Goal: Task Accomplishment & Management: Use online tool/utility

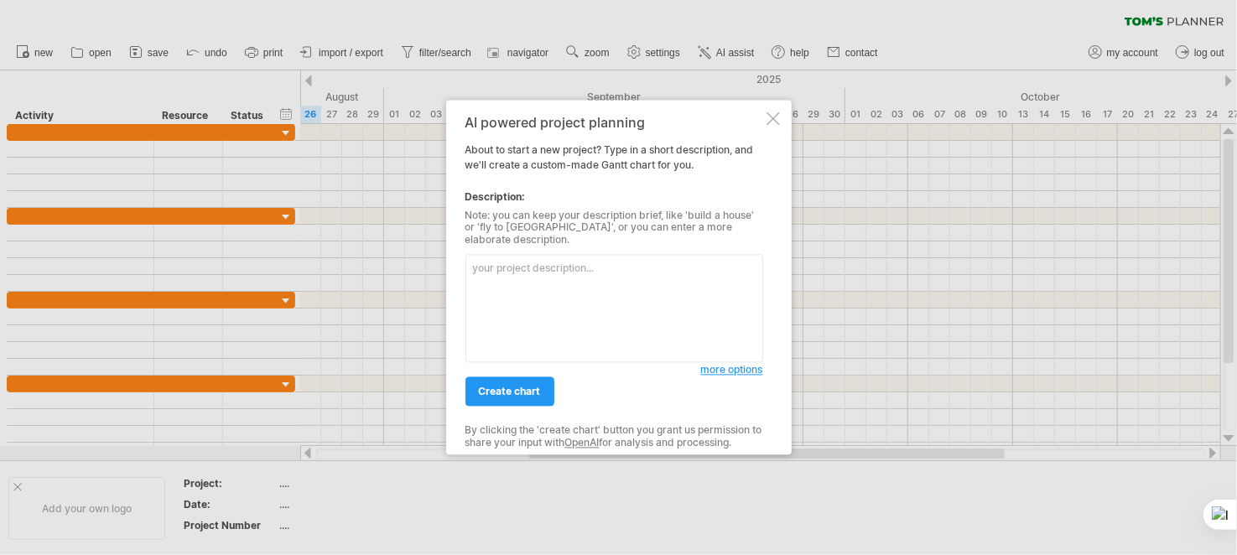
click at [536, 260] on textarea at bounding box center [615, 309] width 298 height 108
click at [773, 124] on div at bounding box center [773, 118] width 13 height 13
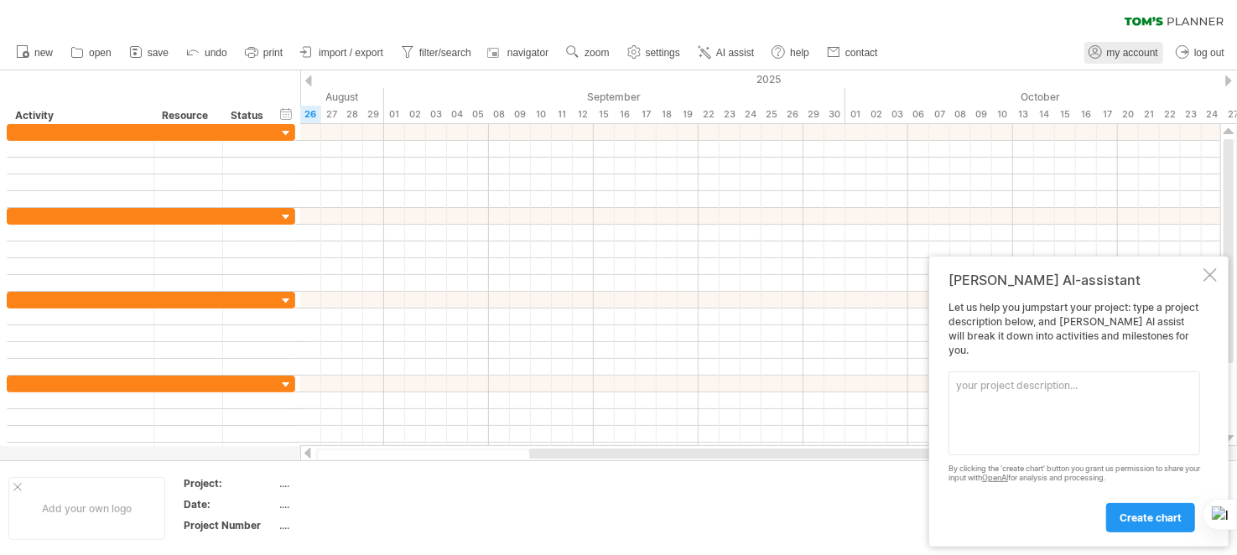
click at [1152, 55] on span "my account" at bounding box center [1132, 53] width 51 height 12
type input "**********"
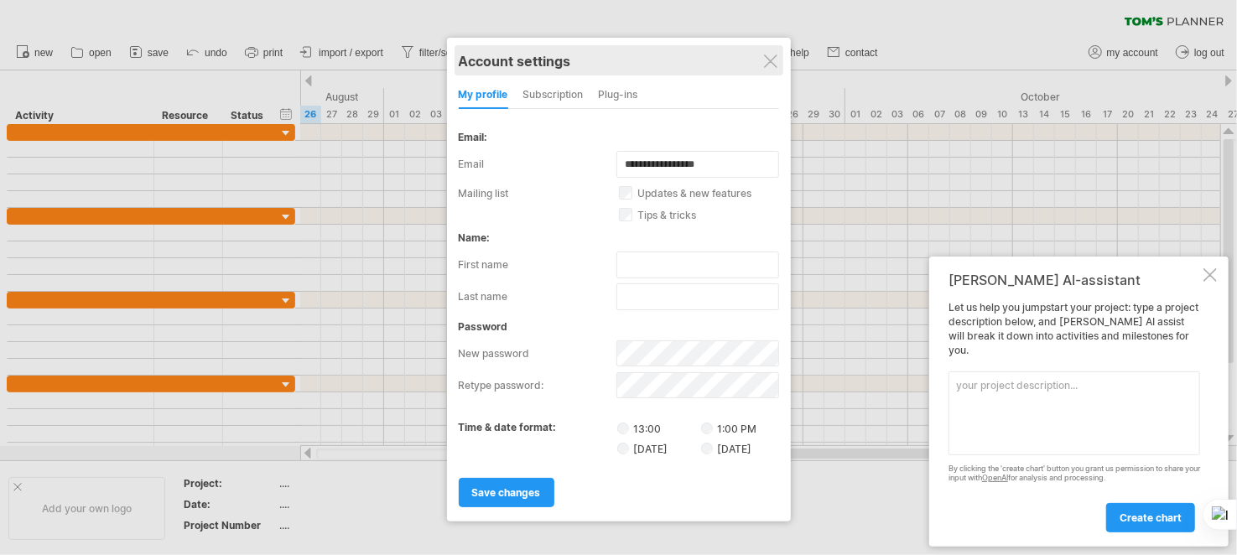
click at [762, 59] on div "Account settings" at bounding box center [619, 60] width 320 height 30
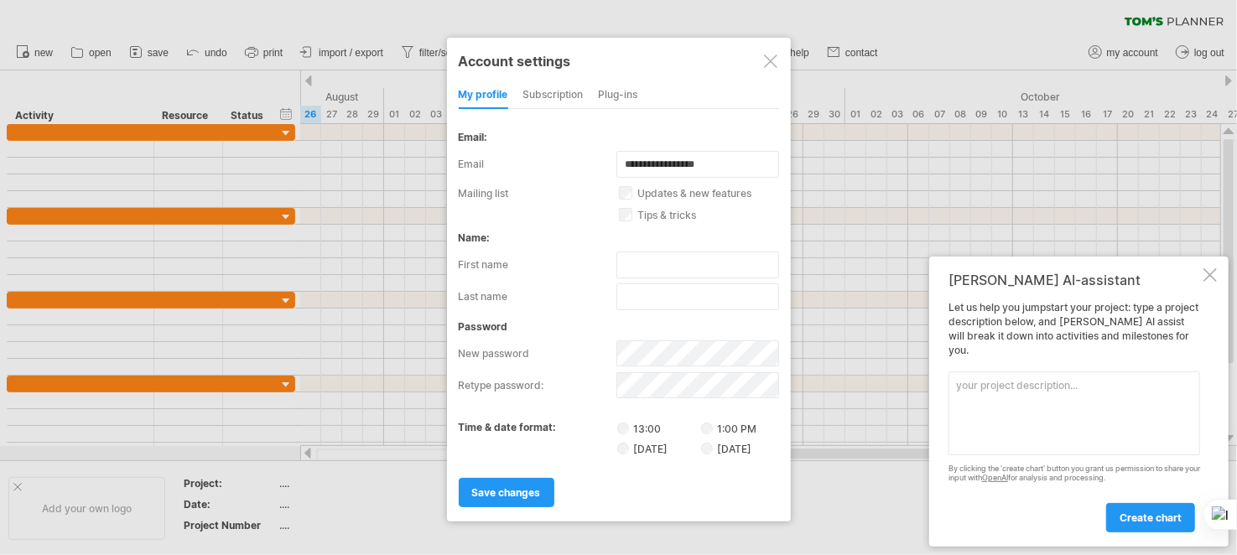
click at [771, 65] on div at bounding box center [770, 61] width 13 height 13
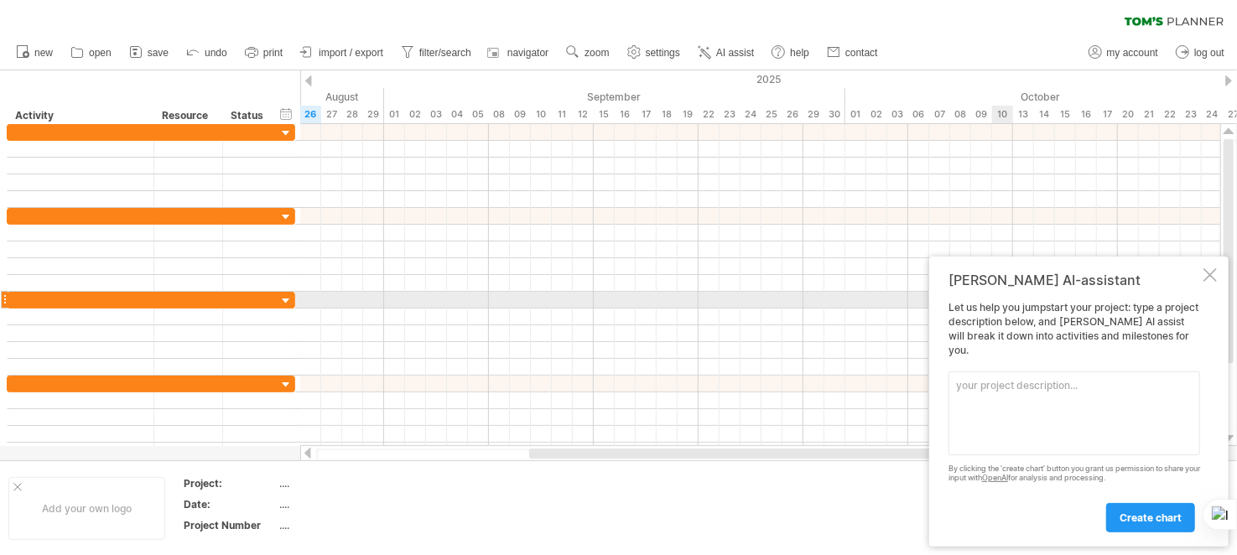
click at [1210, 282] on div at bounding box center [1210, 274] width 13 height 13
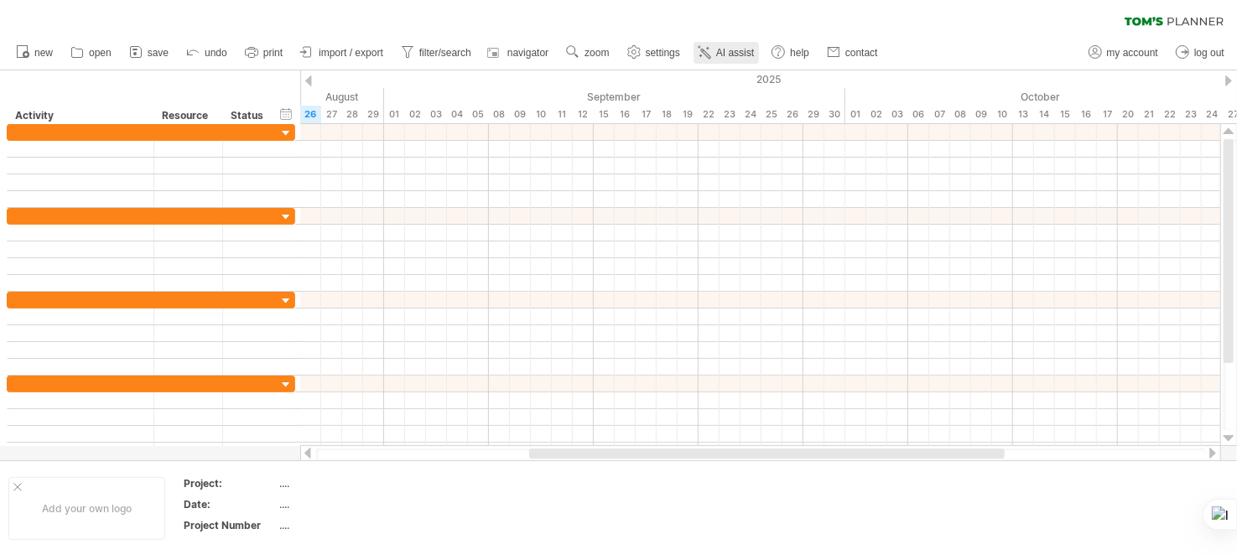
click at [718, 56] on span "AI assist" at bounding box center [735, 53] width 38 height 12
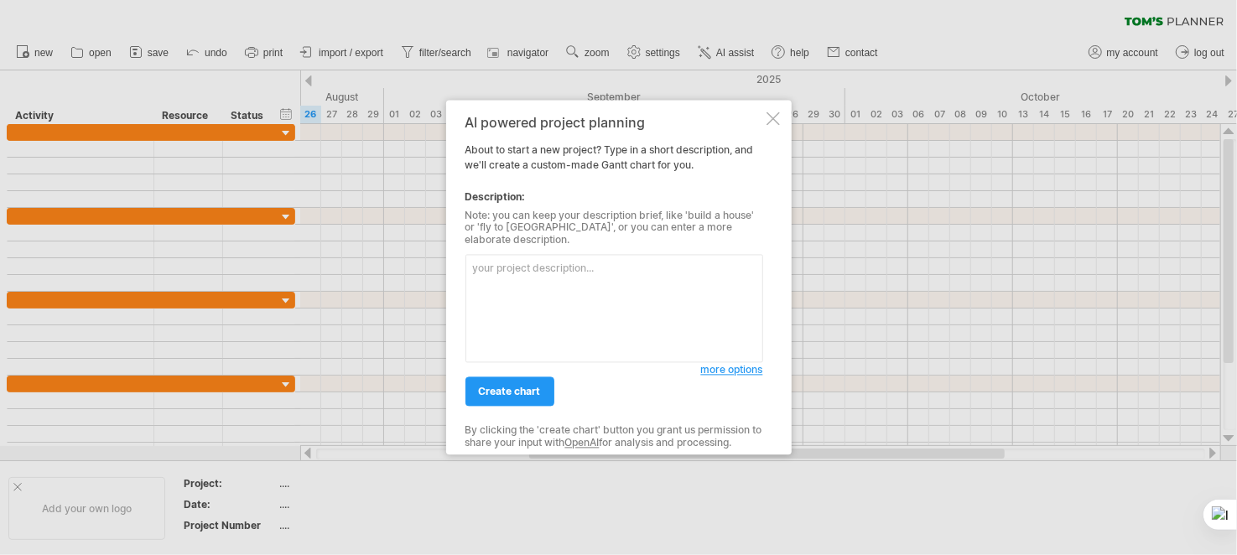
click at [551, 268] on textarea at bounding box center [615, 309] width 298 height 108
drag, startPoint x: 470, startPoint y: 263, endPoint x: 782, endPoint y: 267, distance: 312.0
click at [782, 267] on div "AI powered project planning About to start a new project? Type in a short descr…" at bounding box center [619, 277] width 346 height 355
type textarea "請幫忙規劃AI課程，並預計在3個月內完成的建議內容與時程"
click at [742, 365] on span "more options" at bounding box center [732, 370] width 62 height 13
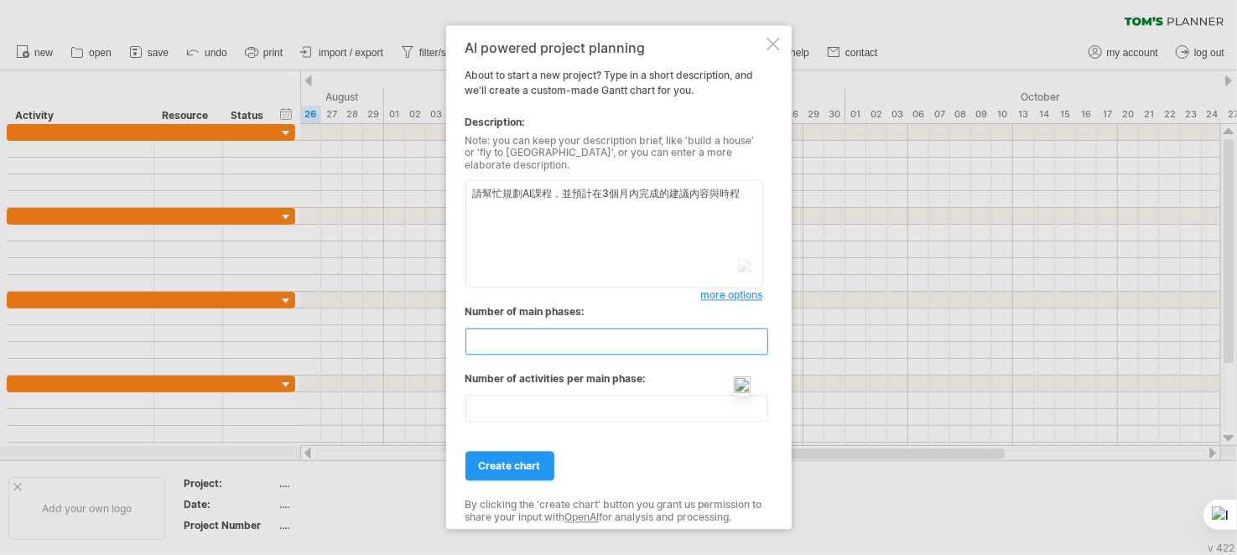
drag, startPoint x: 508, startPoint y: 339, endPoint x: 422, endPoint y: 337, distance: 86.4
click at [422, 337] on div "Trying to reach [DOMAIN_NAME] Connected again... 0% clear filter new" at bounding box center [618, 277] width 1237 height 555
type input "*"
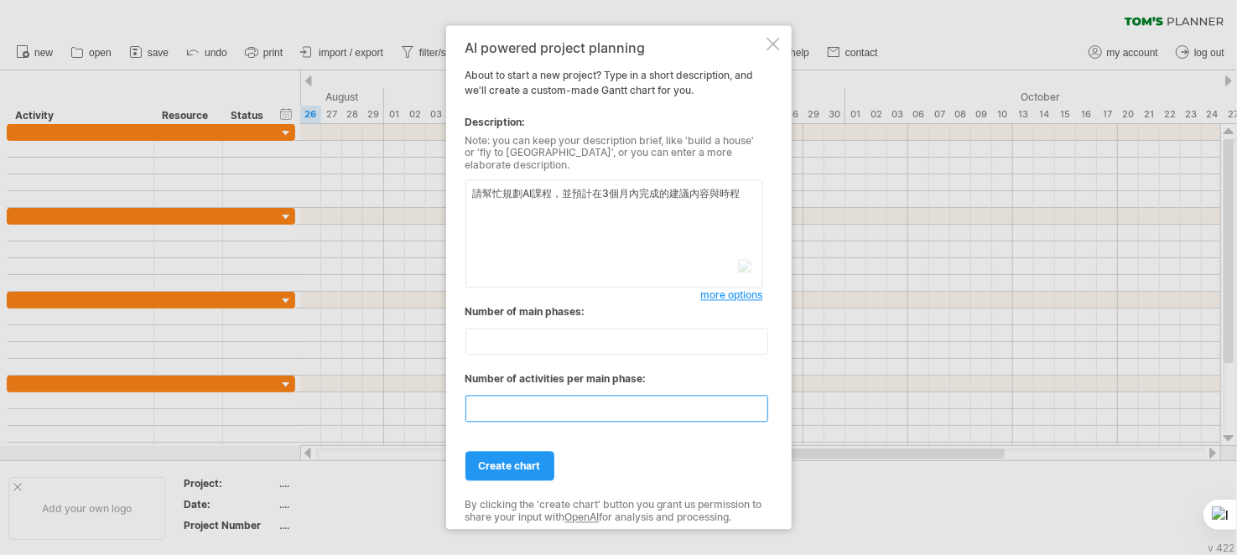
click at [510, 398] on input "**" at bounding box center [617, 409] width 303 height 27
drag, startPoint x: 510, startPoint y: 398, endPoint x: 438, endPoint y: 384, distance: 73.5
click at [438, 384] on div "Trying to reach [DOMAIN_NAME] Connected again... 0% clear filter new" at bounding box center [618, 277] width 1237 height 555
type input "*"
click at [520, 461] on span "create chart" at bounding box center [510, 466] width 62 height 13
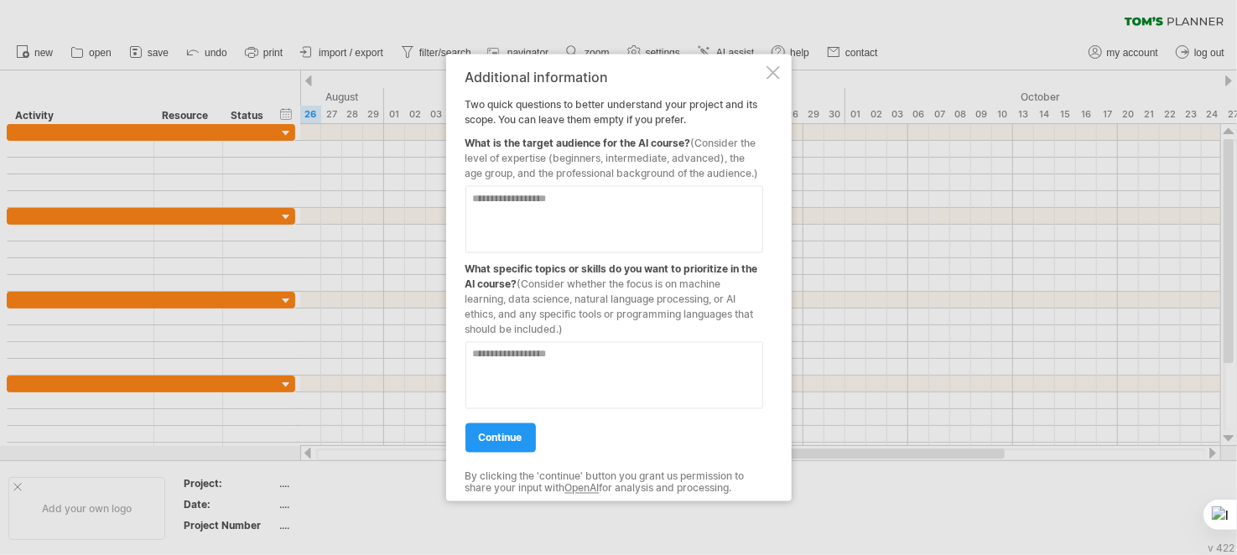
click at [544, 361] on textarea at bounding box center [615, 375] width 298 height 67
type textarea "**"
click at [510, 199] on textarea at bounding box center [615, 219] width 298 height 67
type textarea "*********"
click at [522, 437] on span "continue" at bounding box center [501, 438] width 44 height 13
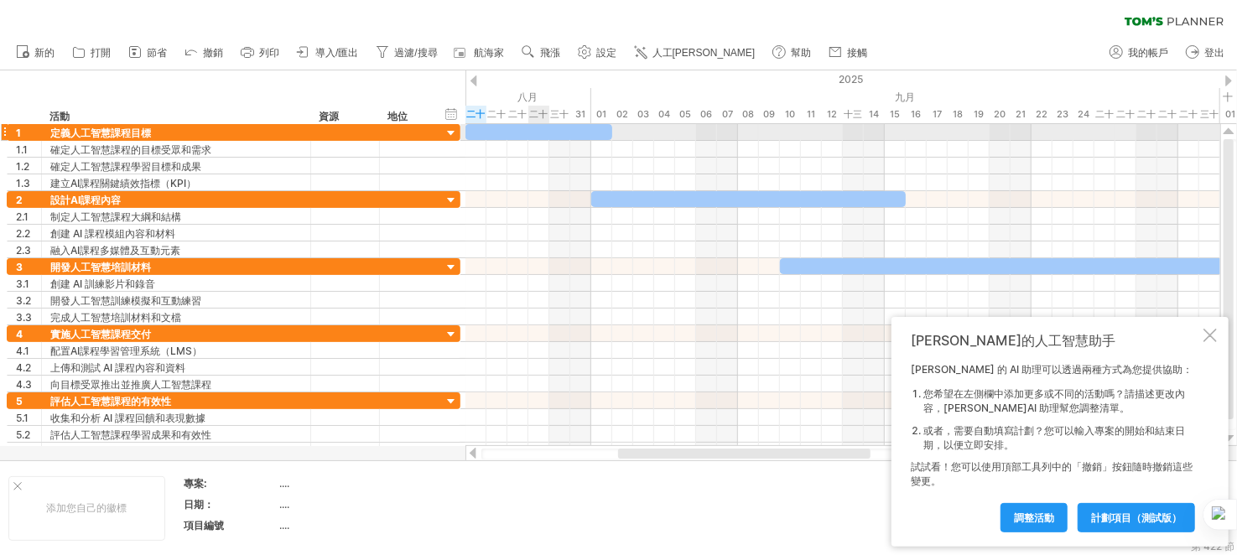
click at [533, 134] on div at bounding box center [539, 132] width 147 height 16
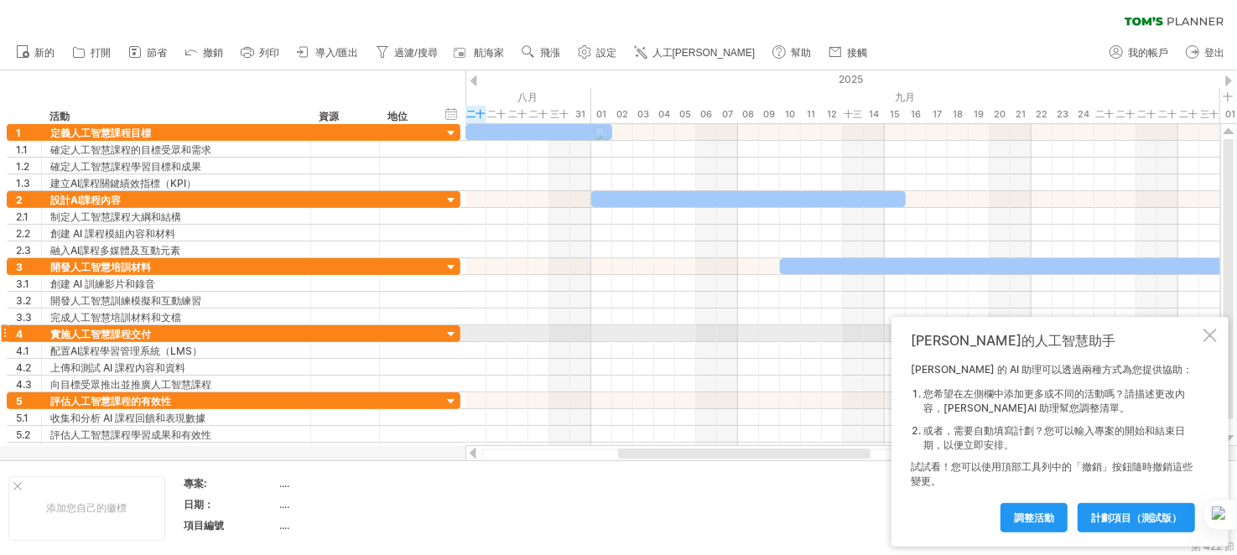
click at [1215, 334] on div at bounding box center [1210, 335] width 13 height 13
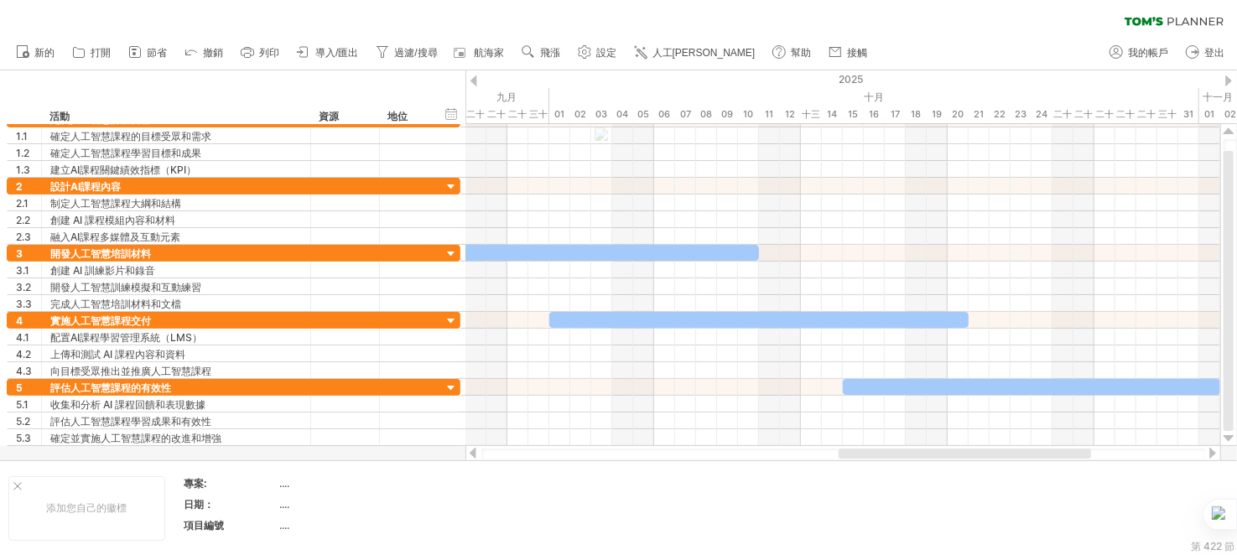
drag, startPoint x: 776, startPoint y: 455, endPoint x: 996, endPoint y: 459, distance: 220.6
click at [996, 459] on div at bounding box center [965, 454] width 252 height 10
click at [770, 457] on div at bounding box center [843, 454] width 724 height 11
click at [763, 452] on div at bounding box center [843, 454] width 724 height 11
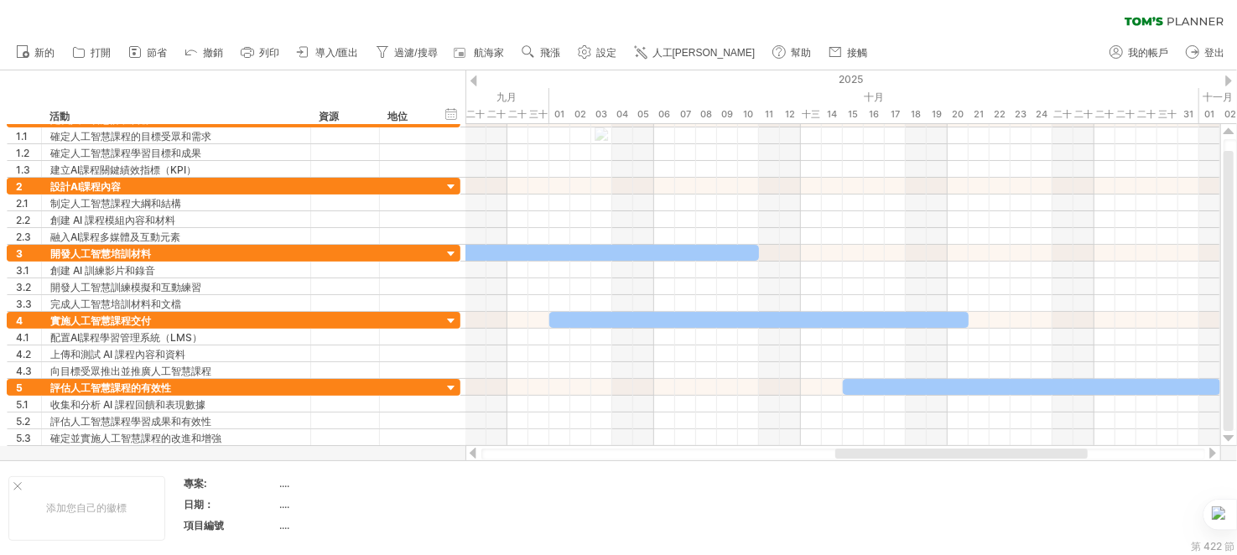
click at [763, 452] on div at bounding box center [843, 454] width 724 height 11
click at [96, 50] on font "打開" at bounding box center [101, 53] width 20 height 12
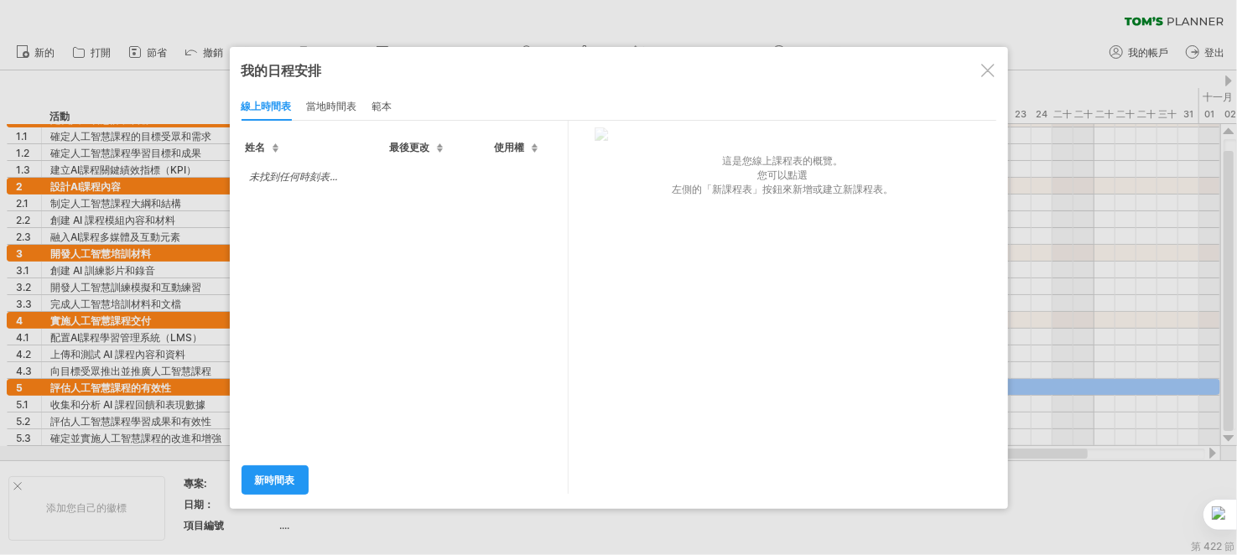
click at [388, 104] on font "範本" at bounding box center [382, 106] width 20 height 13
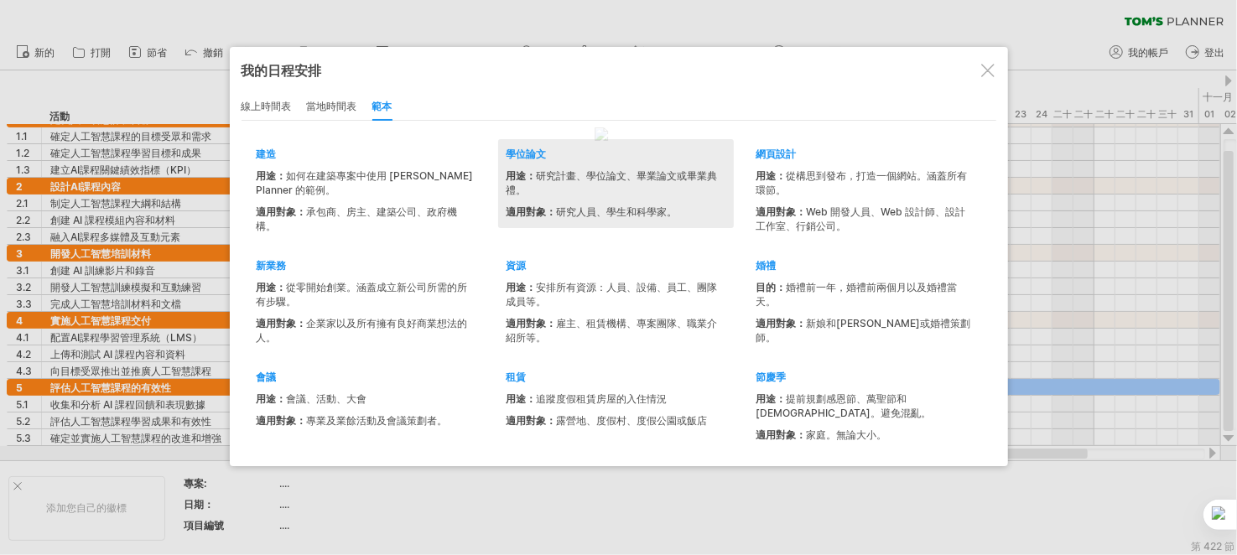
click at [596, 200] on div "用途： 研究計畫、學位論文、畢業論文或畢業典禮。 適用對象： 研究人員、學生和科學家。" at bounding box center [616, 194] width 219 height 50
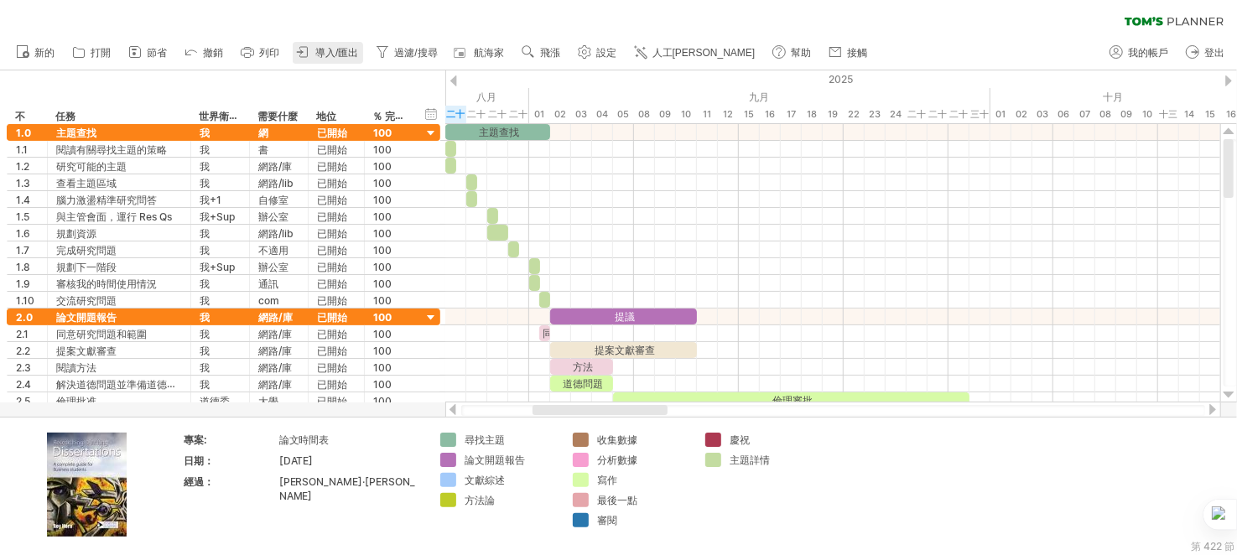
click at [334, 52] on font "導入/匯出" at bounding box center [336, 53] width 43 height 12
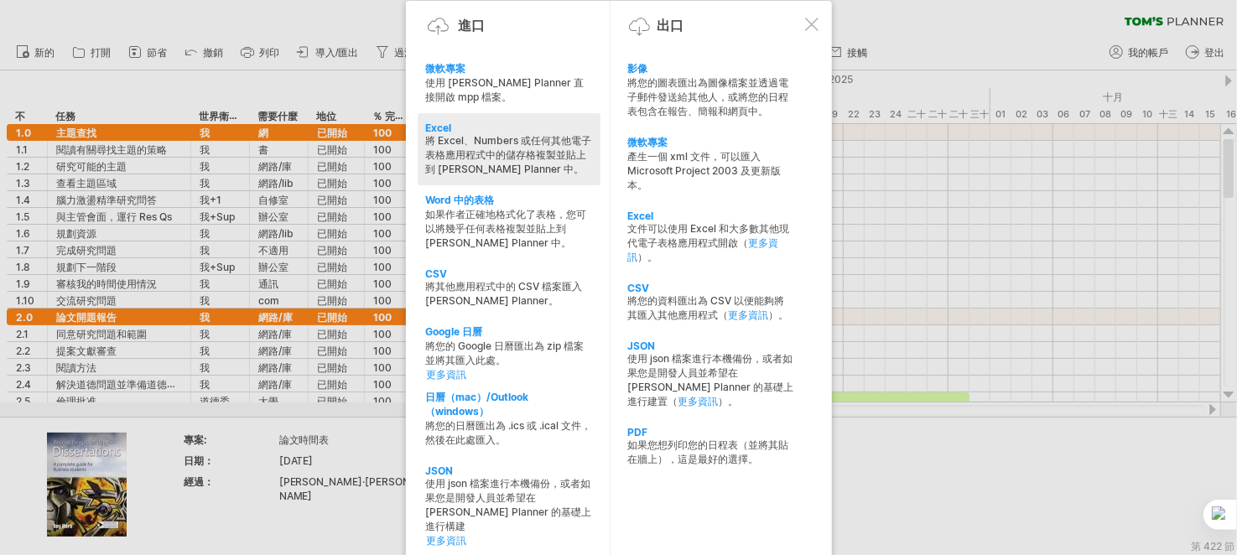
click at [544, 175] on div "將 Excel、Numbers 或任何其他電子表格應用程式中的儲存格複製並貼上到 [PERSON_NAME] Planner 中。" at bounding box center [509, 155] width 166 height 43
type textarea "**********"
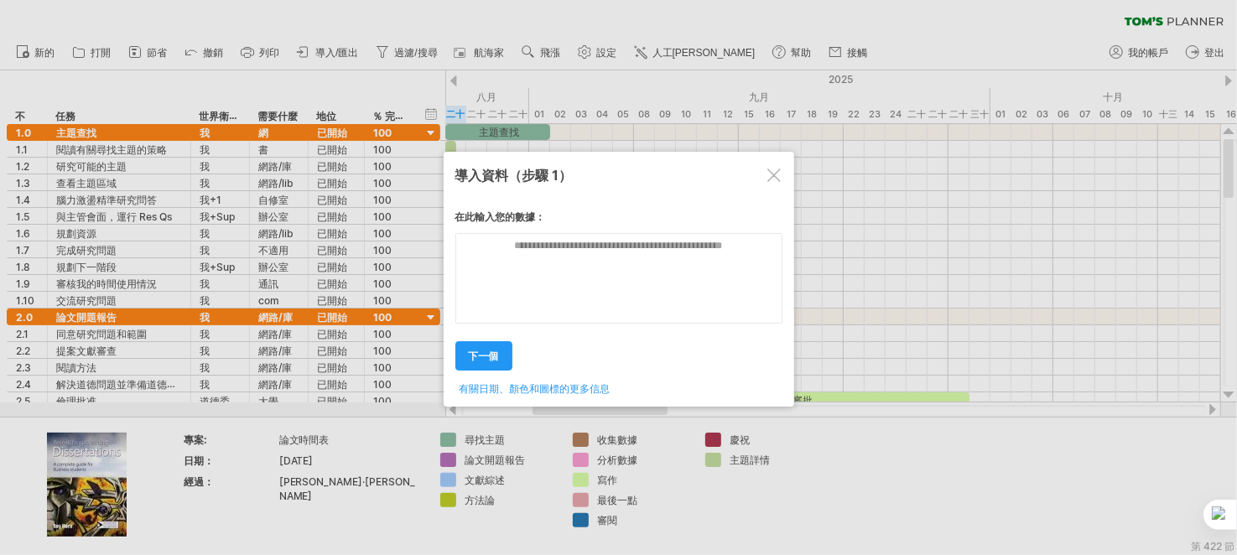
click at [767, 175] on div at bounding box center [773, 175] width 13 height 13
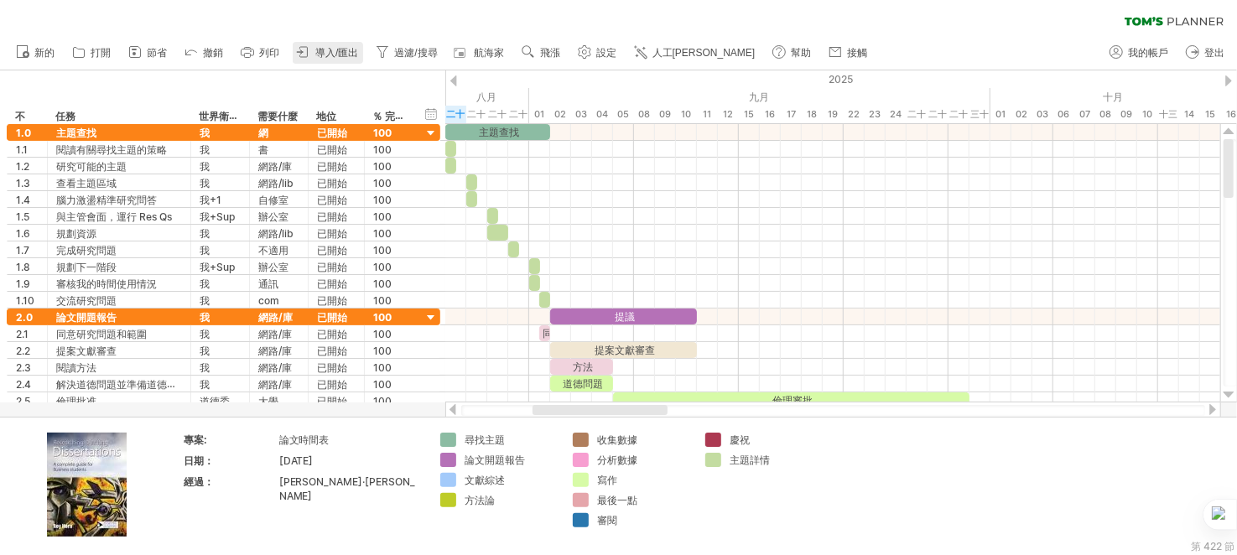
click at [338, 53] on font "導入/匯出" at bounding box center [336, 53] width 43 height 12
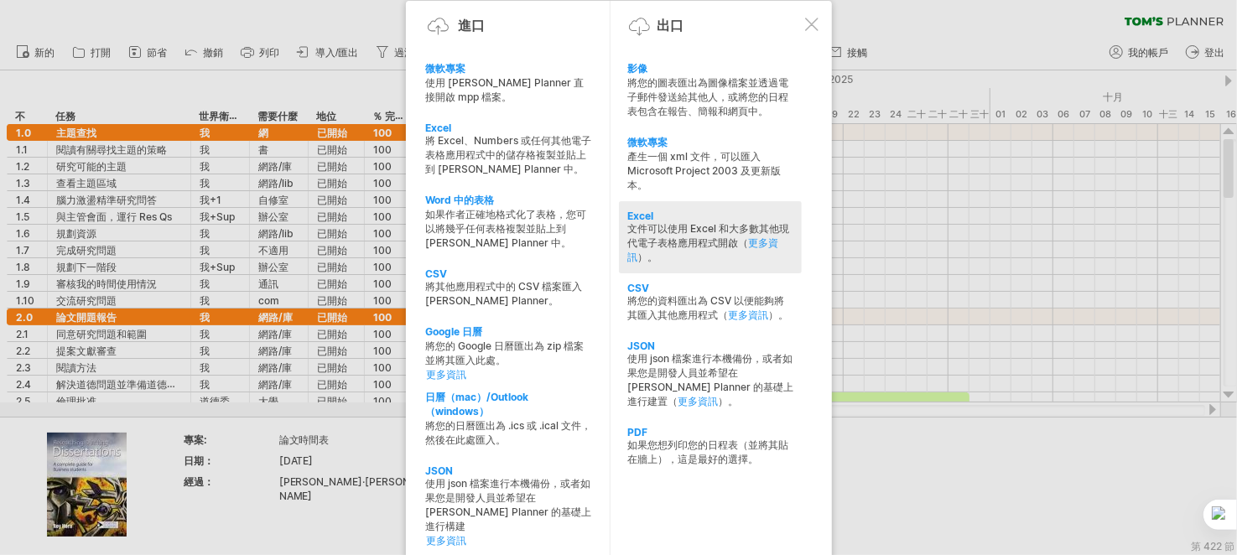
click at [689, 245] on font "文件可以使用 Excel 和大多數其他現代電子表格應用程式開啟（" at bounding box center [708, 235] width 162 height 27
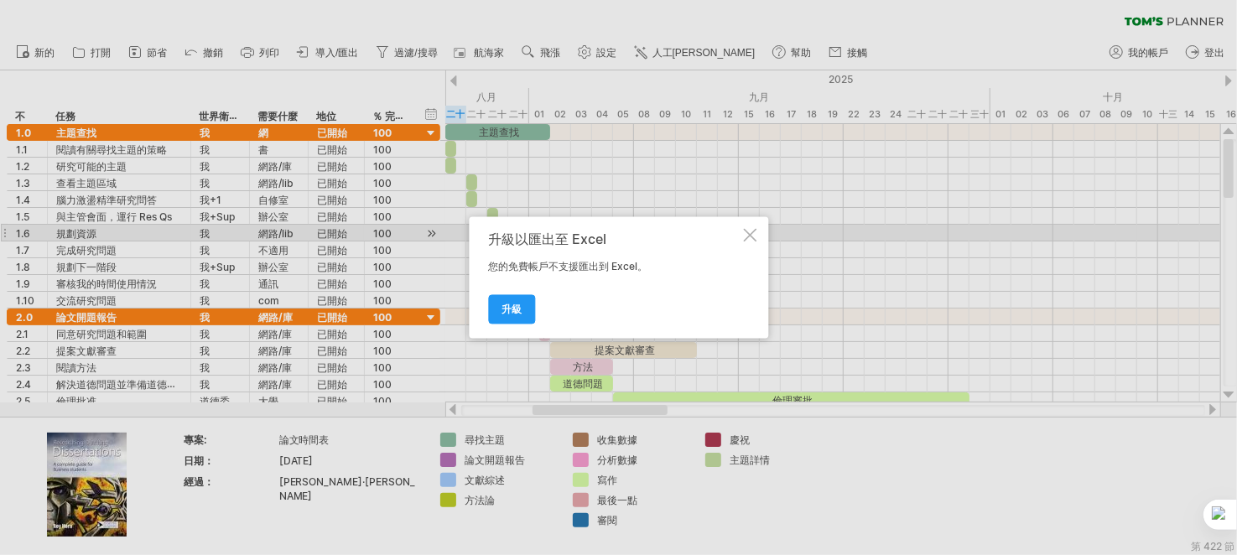
click at [748, 236] on div at bounding box center [749, 235] width 13 height 13
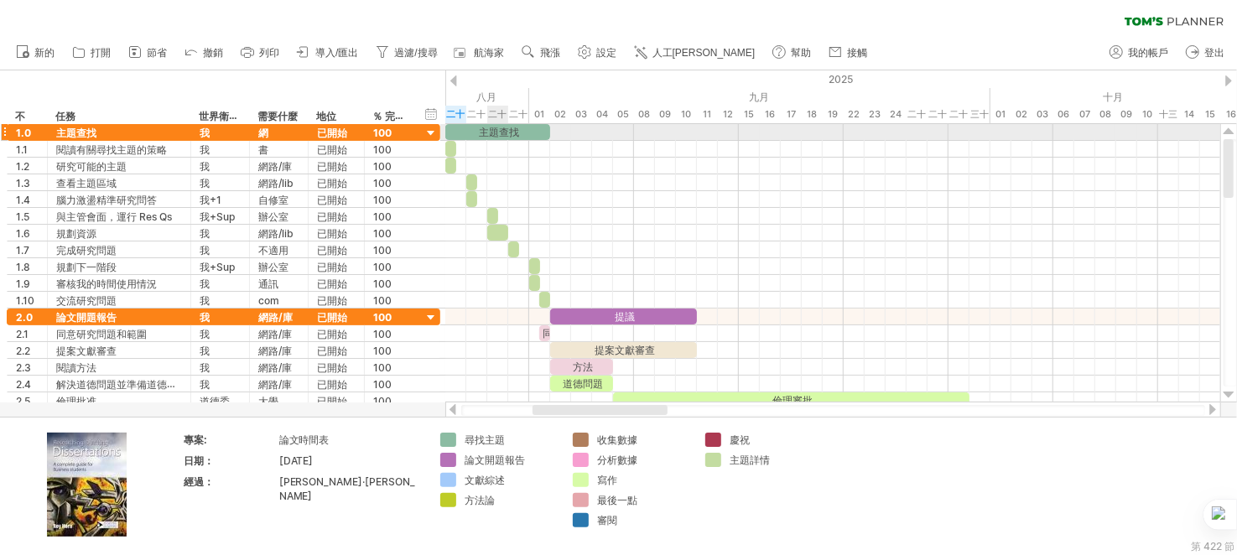
click at [499, 130] on font "主題查找" at bounding box center [499, 132] width 40 height 13
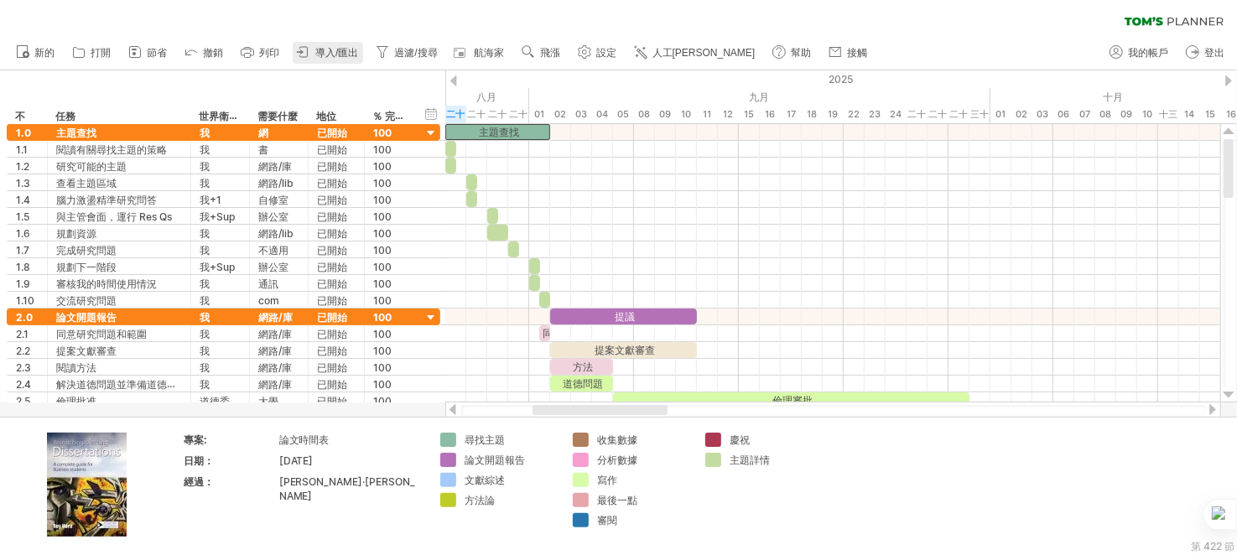
click at [325, 49] on font "導入/匯出" at bounding box center [336, 53] width 43 height 12
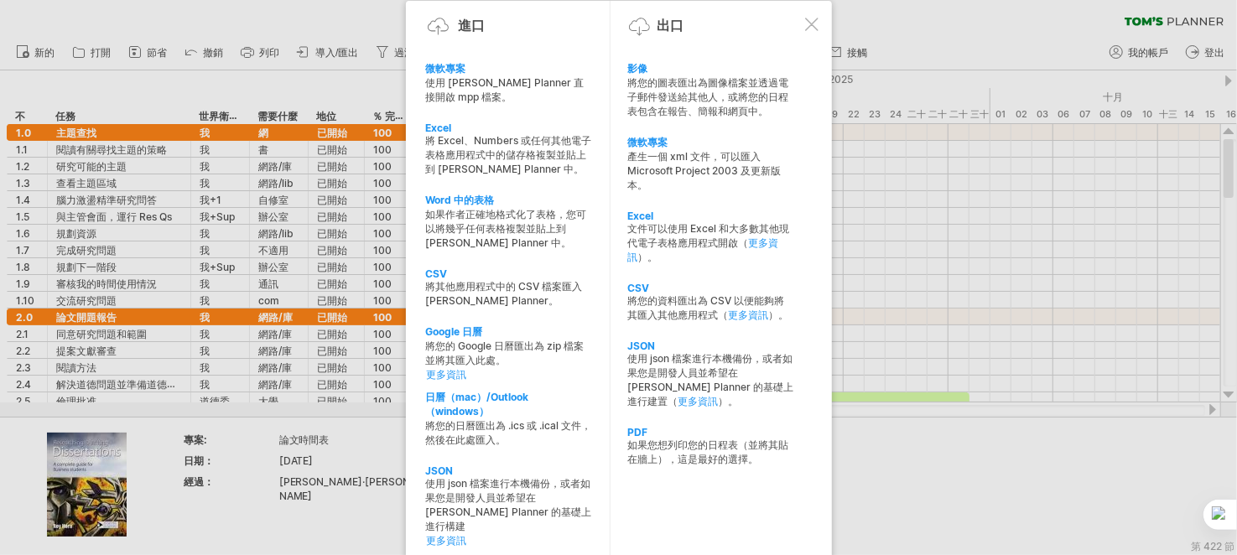
click at [1002, 200] on div at bounding box center [618, 277] width 1237 height 555
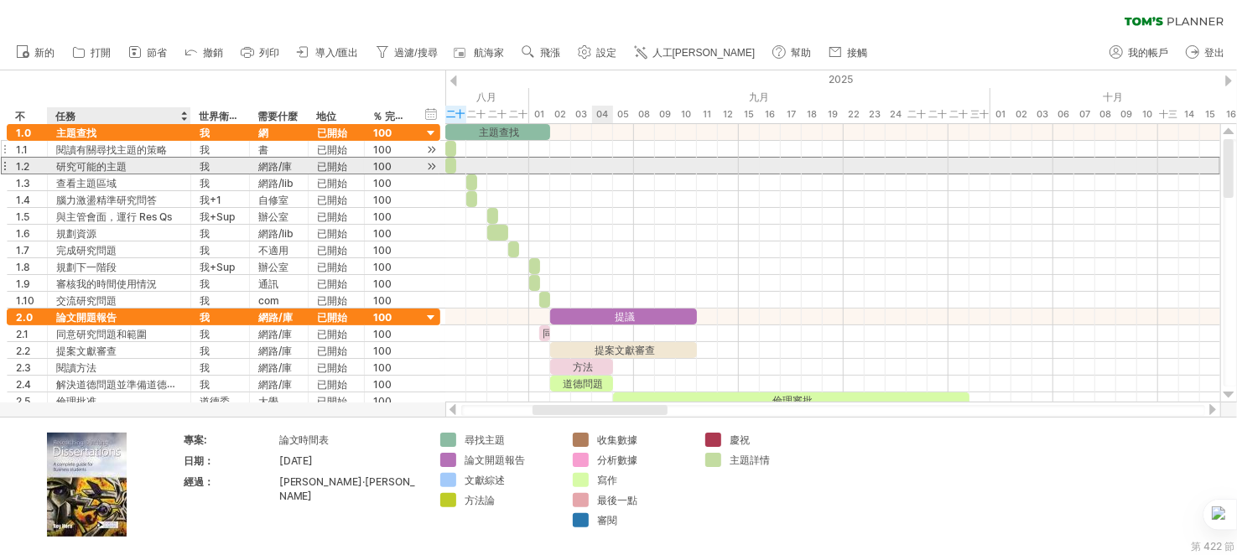
drag, startPoint x: 90, startPoint y: 164, endPoint x: 105, endPoint y: 149, distance: 20.8
click at [104, 150] on div "**********" at bounding box center [224, 216] width 434 height 185
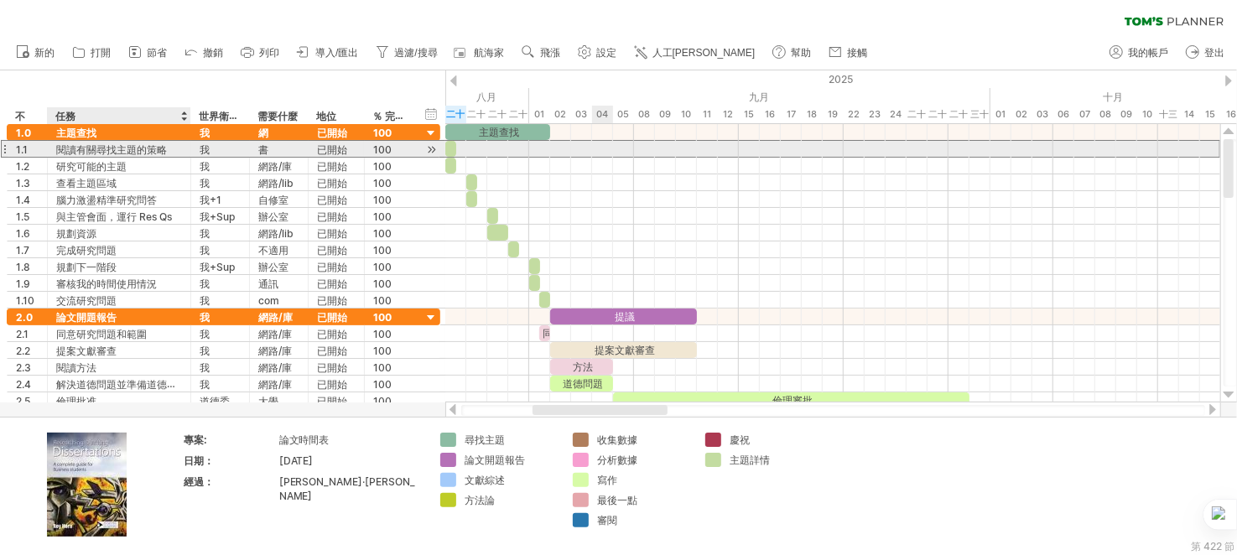
click at [102, 148] on font "閱讀有關尋找主題的策略" at bounding box center [111, 149] width 111 height 13
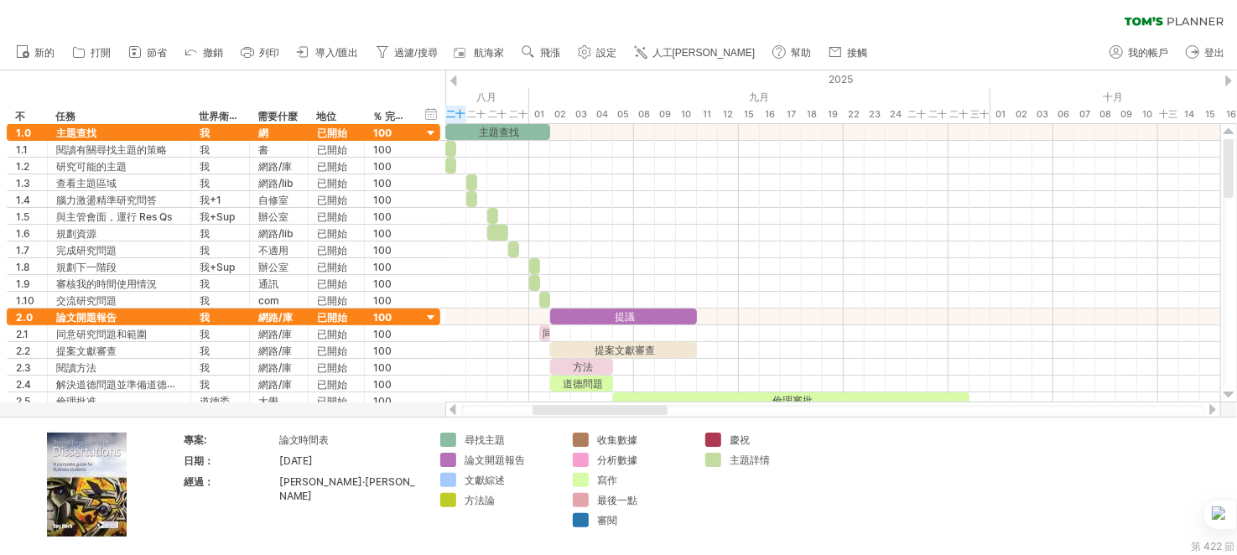
click at [1147, 18] on icon at bounding box center [1174, 21] width 99 height 9
